Goal: Task Accomplishment & Management: Manage account settings

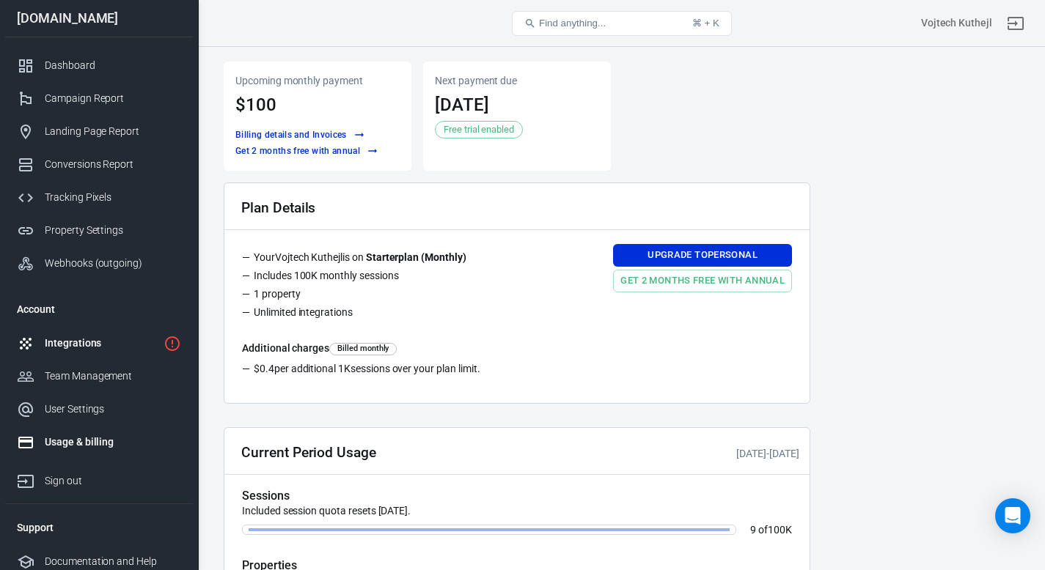
click at [92, 340] on div "Integrations" at bounding box center [101, 343] width 113 height 15
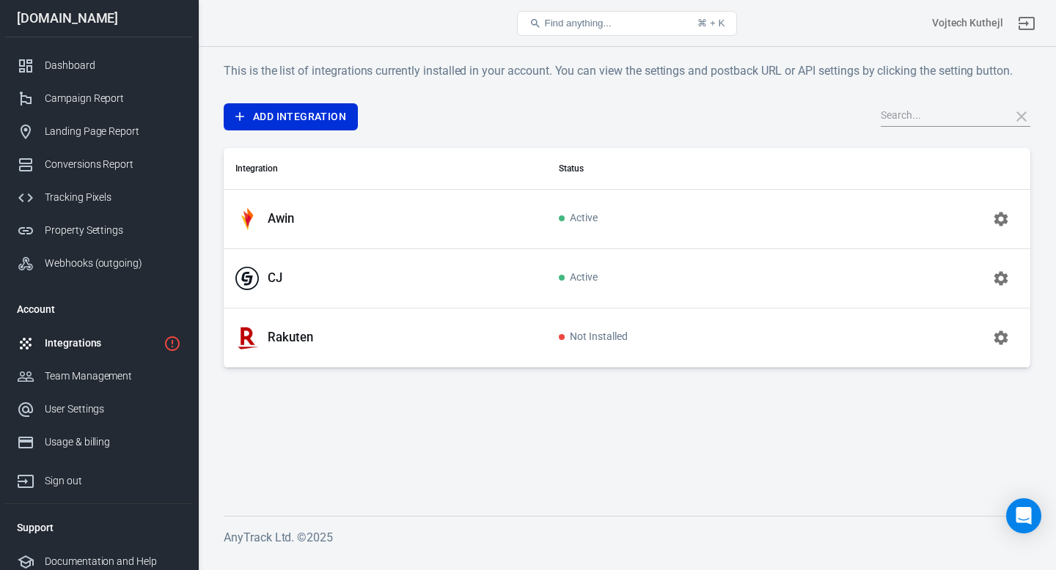
click at [1006, 334] on icon "button" at bounding box center [1001, 338] width 14 height 14
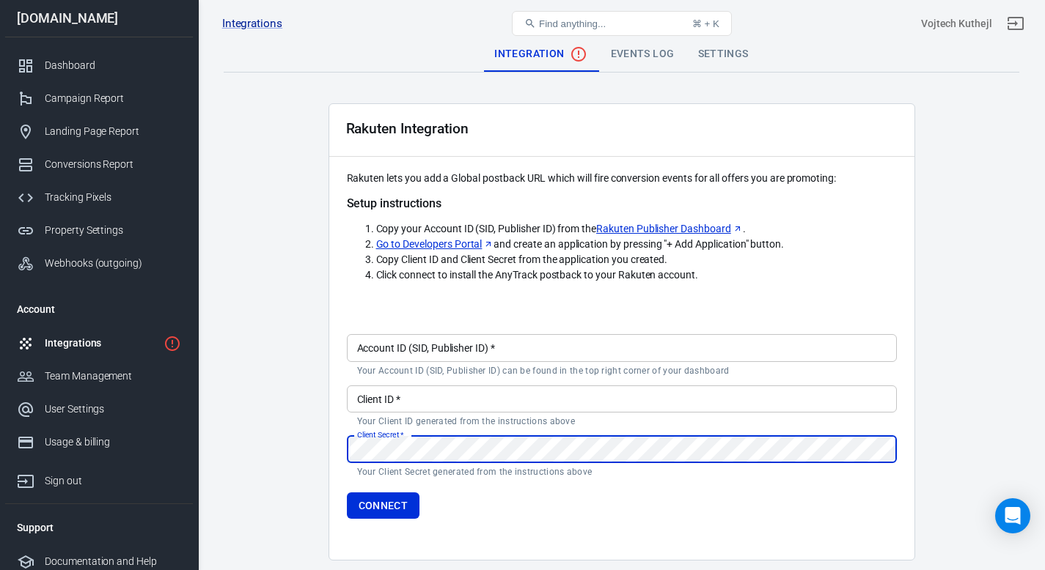
type input "[EMAIL_ADDRESS][DOMAIN_NAME]"
click at [707, 51] on div "Settings" at bounding box center [723, 54] width 74 height 35
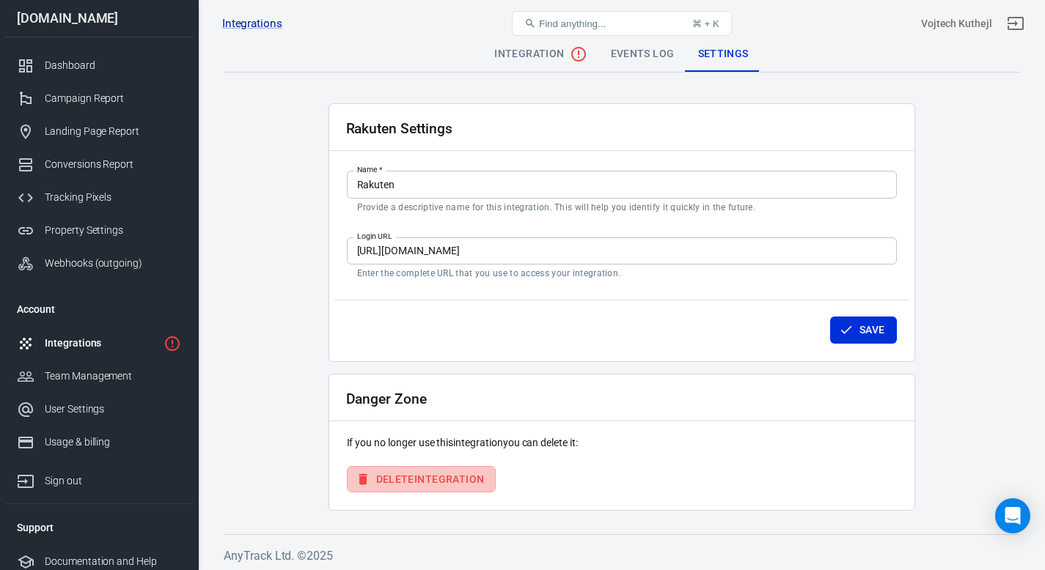
click at [430, 478] on button "Delete Integration" at bounding box center [422, 479] width 150 height 27
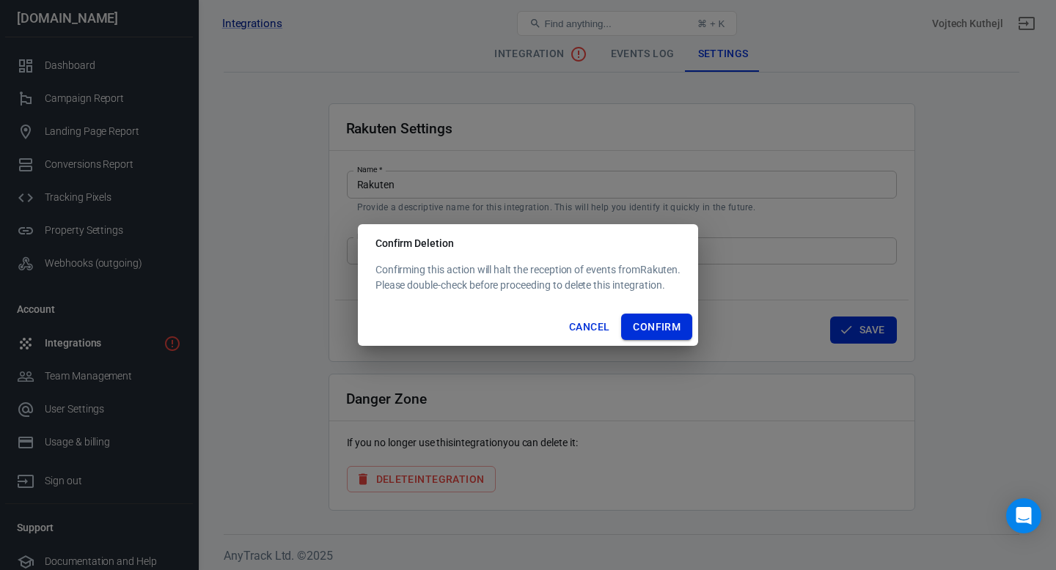
click at [672, 323] on button "Confirm" at bounding box center [656, 327] width 71 height 27
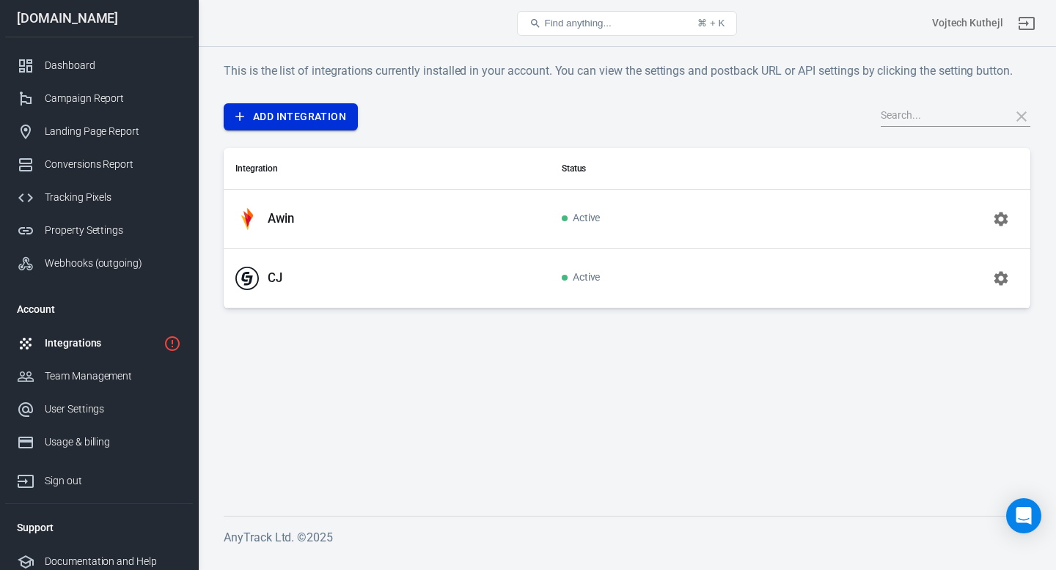
click at [301, 107] on link "Add Integration" at bounding box center [291, 116] width 134 height 27
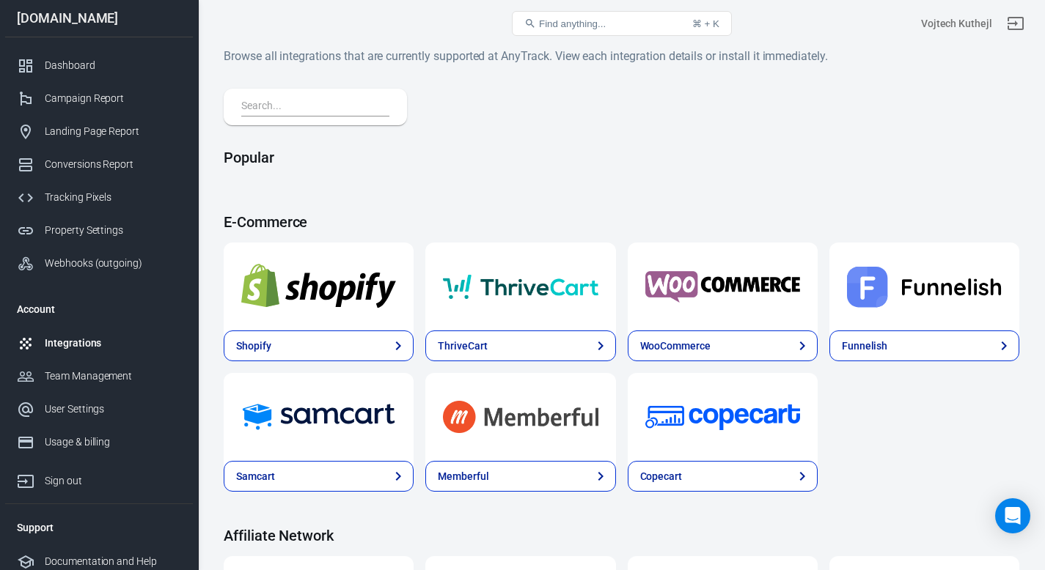
click at [326, 105] on input "text" at bounding box center [312, 106] width 142 height 19
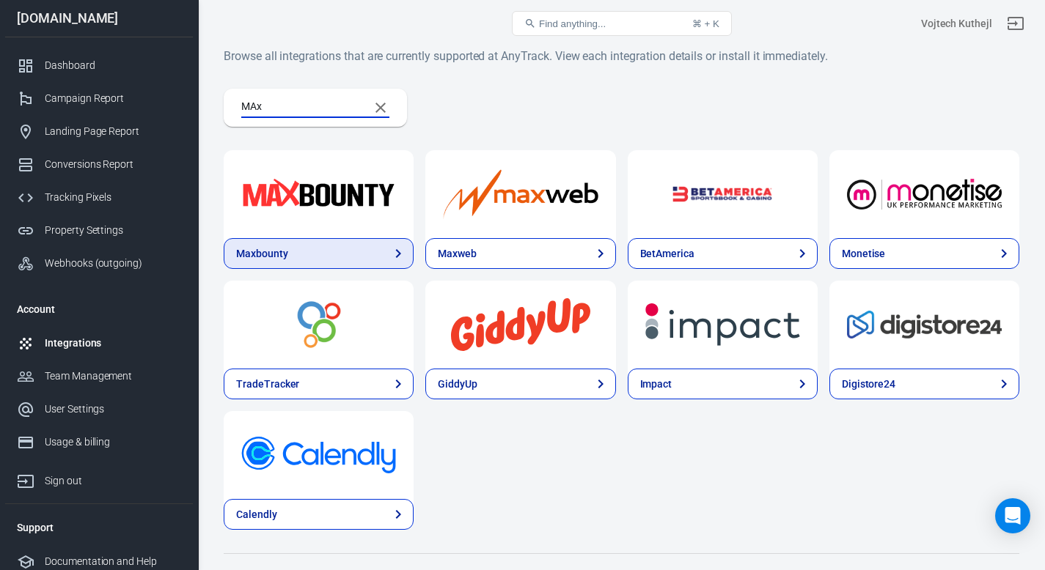
type input "MAx"
click at [329, 246] on link "Maxbounty" at bounding box center [319, 253] width 190 height 31
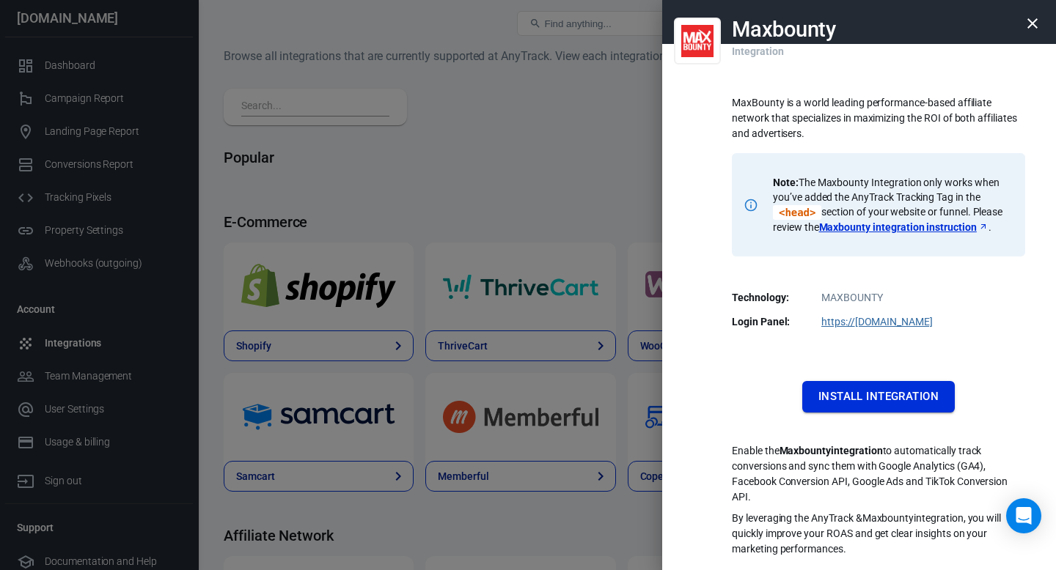
click at [903, 394] on button "Install Integration" at bounding box center [878, 396] width 152 height 31
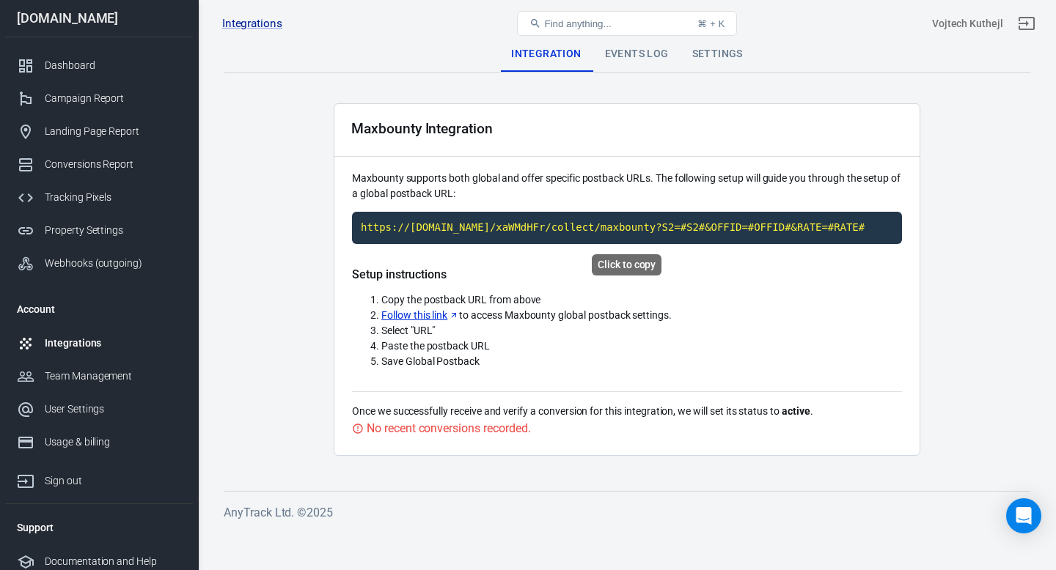
click at [609, 224] on code "https://[DOMAIN_NAME]/xaWMdHFr/collect/maxbounty?S2=#S2#&OFFID=#OFFID#&RATE=#RA…" at bounding box center [627, 228] width 550 height 32
click at [413, 313] on link "Follow this link" at bounding box center [420, 315] width 78 height 15
click at [90, 342] on div "Integrations" at bounding box center [113, 343] width 136 height 15
